Goal: Transaction & Acquisition: Purchase product/service

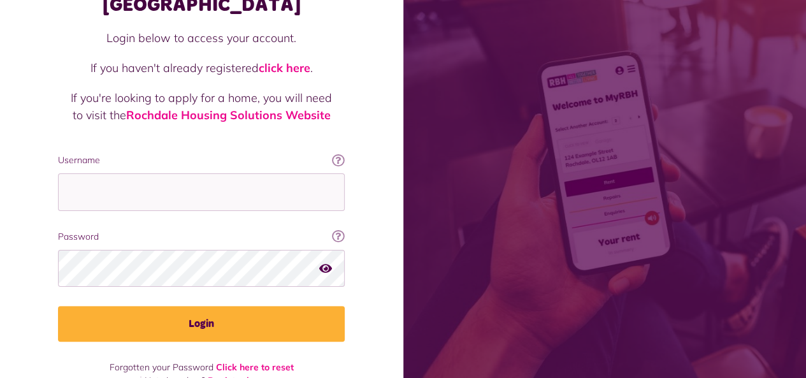
scroll to position [111, 0]
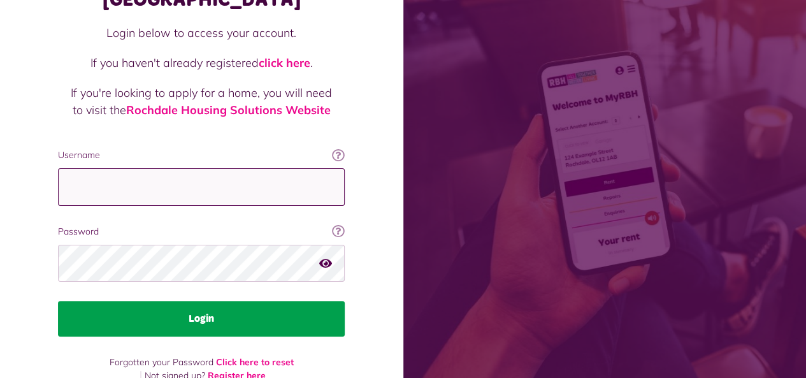
type input "**********"
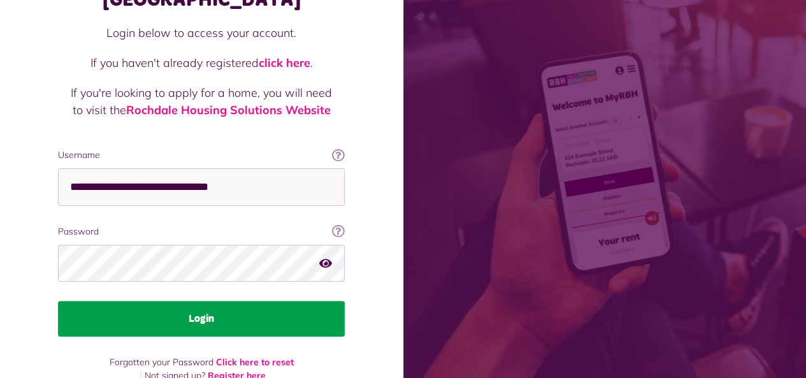
click at [194, 301] on button "Login" at bounding box center [201, 319] width 287 height 36
click at [199, 301] on button "Login" at bounding box center [201, 319] width 287 height 36
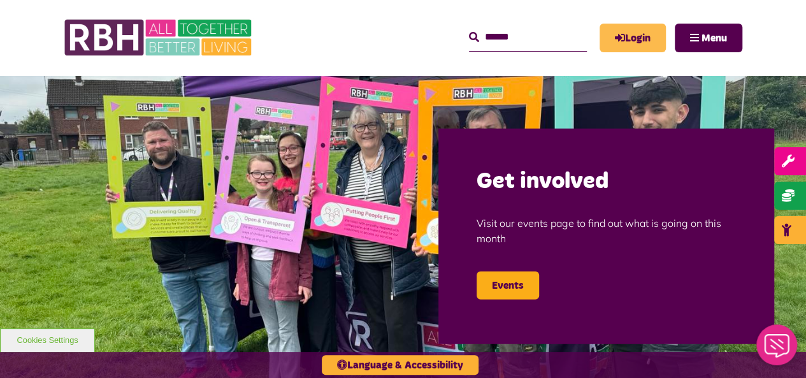
click at [629, 34] on link "Login" at bounding box center [632, 38] width 66 height 29
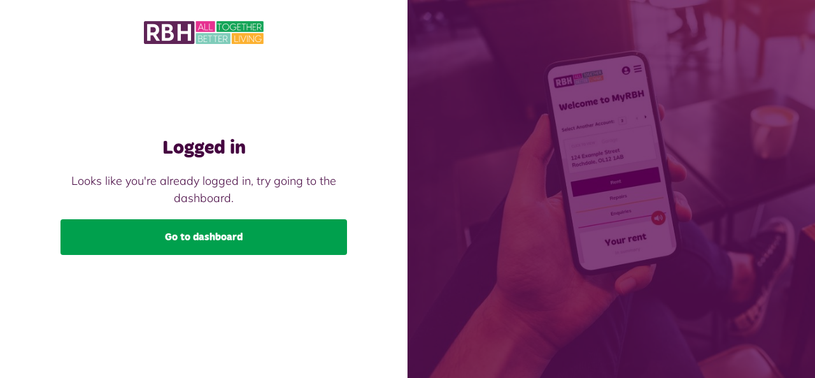
click at [171, 236] on link "Go to dashboard" at bounding box center [204, 237] width 287 height 36
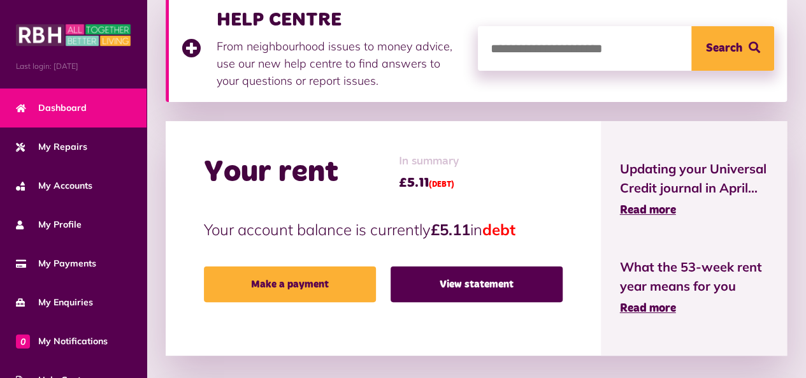
scroll to position [255, 0]
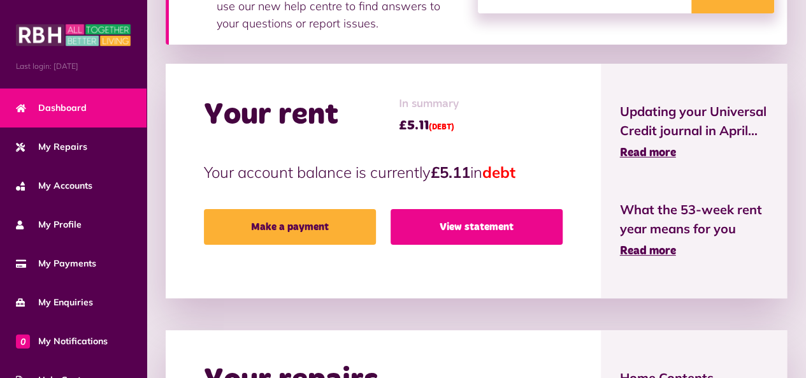
click at [466, 224] on link "View statement" at bounding box center [476, 227] width 172 height 36
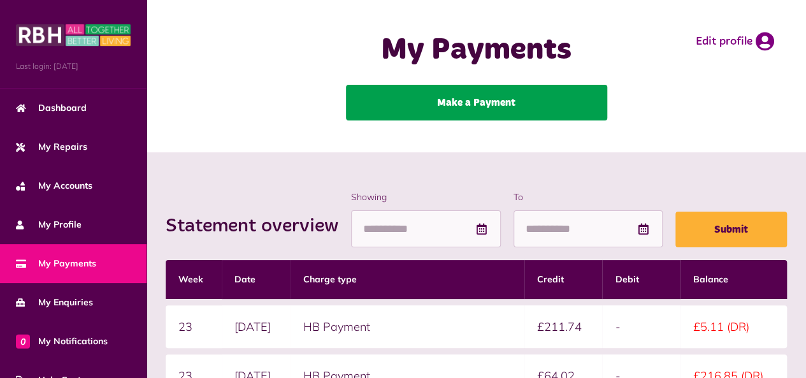
click at [426, 100] on link "Make a Payment" at bounding box center [476, 103] width 261 height 36
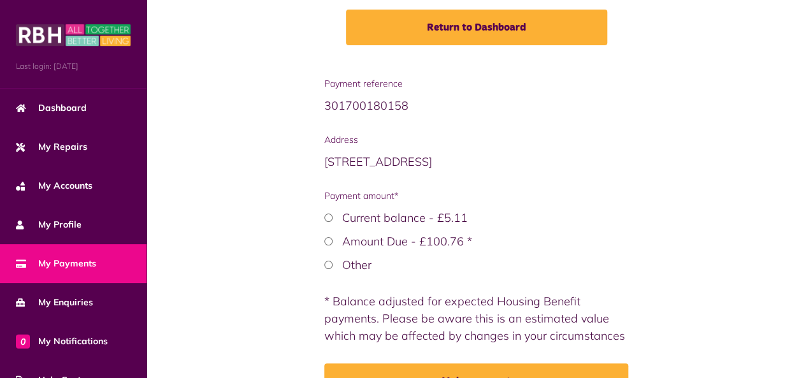
scroll to position [278, 0]
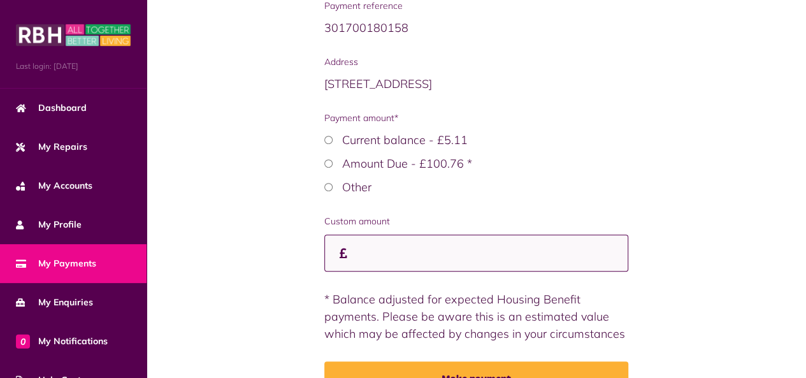
drag, startPoint x: 451, startPoint y: 254, endPoint x: 470, endPoint y: 253, distance: 19.2
click at [451, 254] on input "Custom amount" at bounding box center [476, 253] width 304 height 38
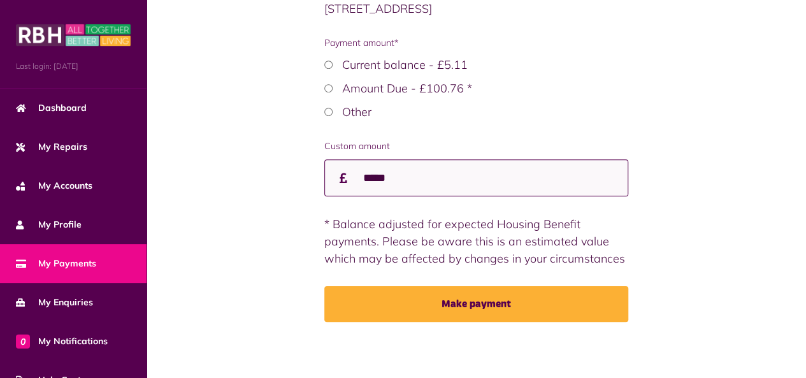
scroll to position [354, 0]
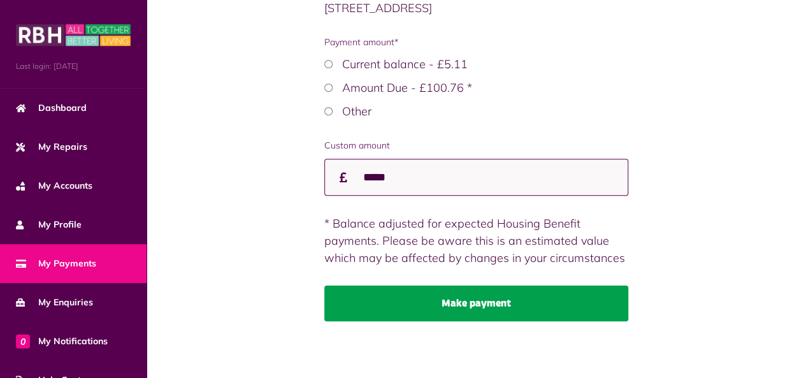
type input "*****"
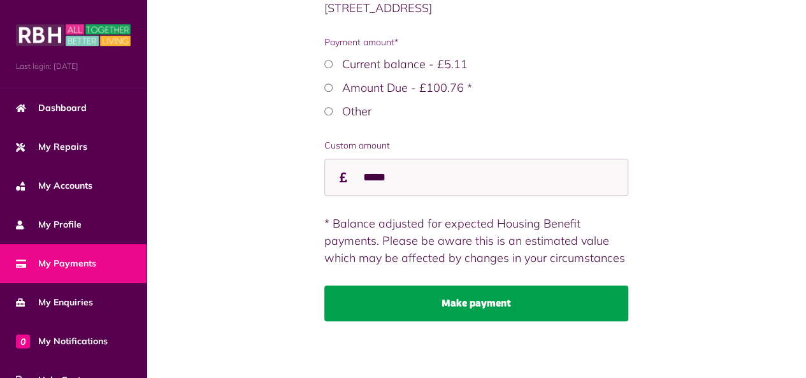
click at [508, 297] on button "Make payment" at bounding box center [476, 303] width 304 height 36
